Goal: Task Accomplishment & Management: Manage account settings

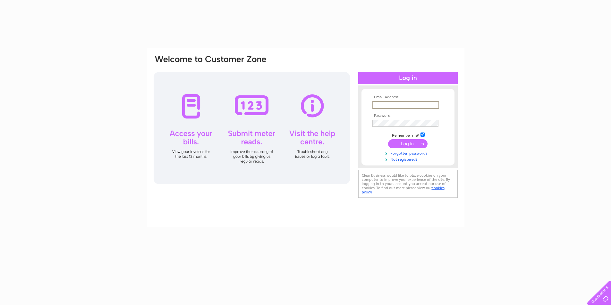
click at [383, 105] on input "text" at bounding box center [405, 105] width 67 height 8
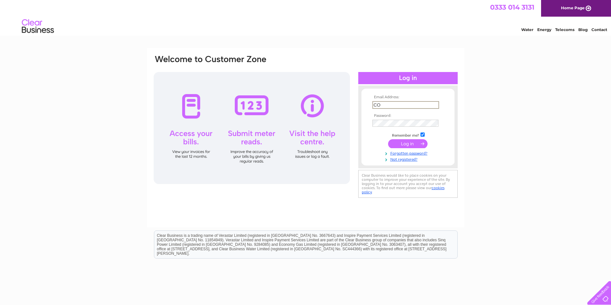
type input "C"
type input "o"
type input "[EMAIL_ADDRESS][DOMAIN_NAME]"
click at [413, 145] on input "submit" at bounding box center [407, 143] width 39 height 9
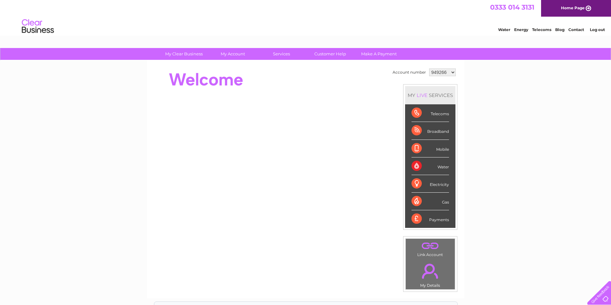
click at [413, 167] on div "Water" at bounding box center [430, 167] width 38 height 18
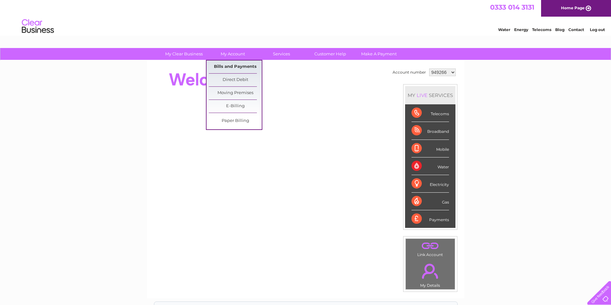
click at [231, 63] on link "Bills and Payments" at bounding box center [235, 67] width 53 height 13
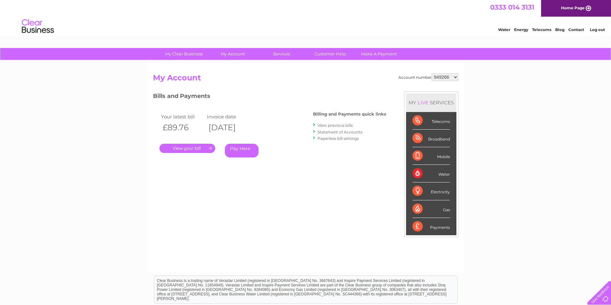
click at [188, 148] on link "." at bounding box center [187, 148] width 56 height 9
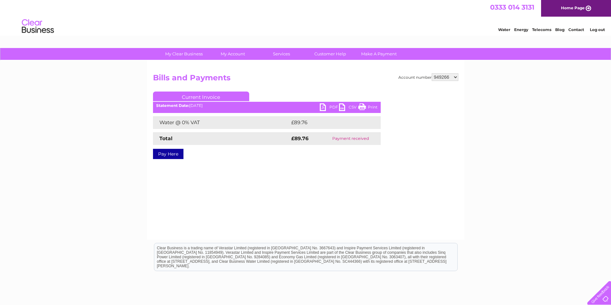
drag, startPoint x: 467, startPoint y: 19, endPoint x: 372, endPoint y: 108, distance: 130.4
click at [372, 108] on link "Print" at bounding box center [367, 108] width 19 height 9
click at [458, 77] on div "Account number 949266 1052005 Bills and Payments Current Invoice PDF CSV Print" at bounding box center [305, 151] width 317 height 180
click at [452, 77] on select "949266 1052005" at bounding box center [444, 77] width 27 height 8
select select "1052005"
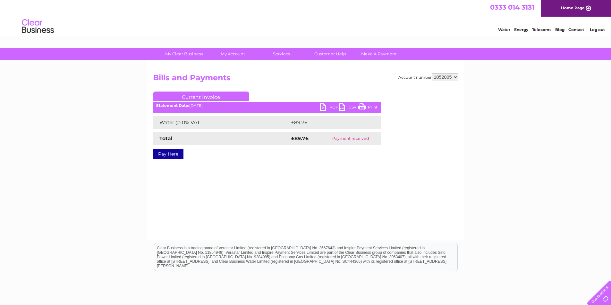
click at [431, 73] on select "949266 1052005" at bounding box center [444, 77] width 27 height 8
click at [377, 107] on link "Print" at bounding box center [367, 108] width 19 height 9
click at [323, 107] on link "PDF" at bounding box center [329, 108] width 19 height 9
